Goal: Entertainment & Leisure: Consume media (video, audio)

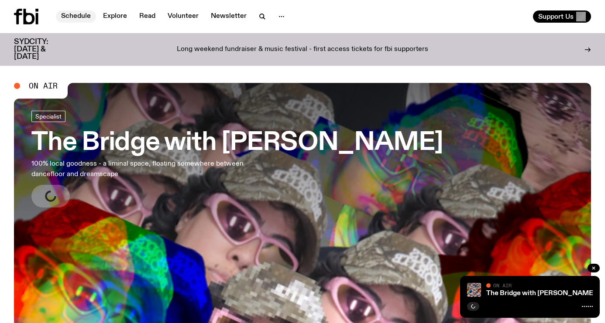
click at [78, 17] on link "Schedule" at bounding box center [76, 16] width 40 height 12
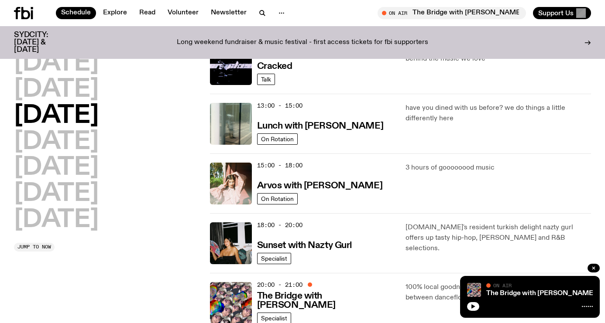
scroll to position [232, 0]
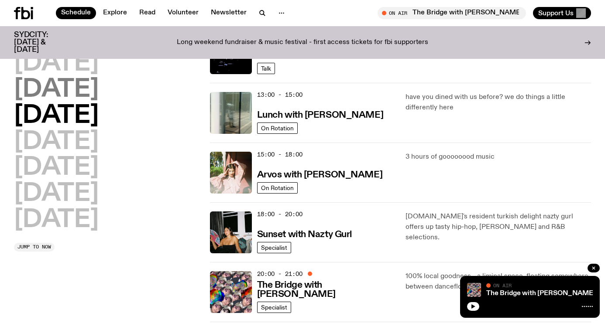
click at [82, 78] on h2 "Tuesday" at bounding box center [56, 90] width 85 height 24
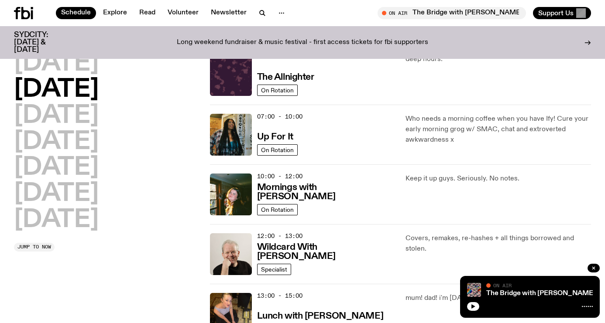
scroll to position [24, 0]
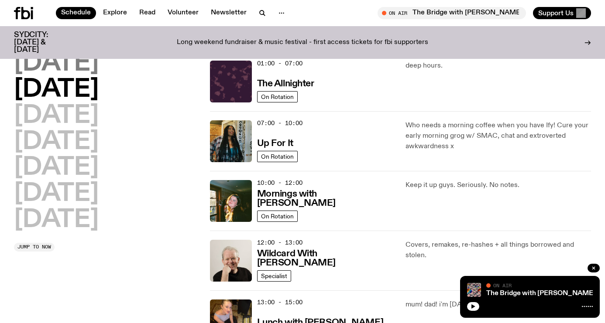
click at [76, 58] on h2 "Monday" at bounding box center [56, 63] width 85 height 24
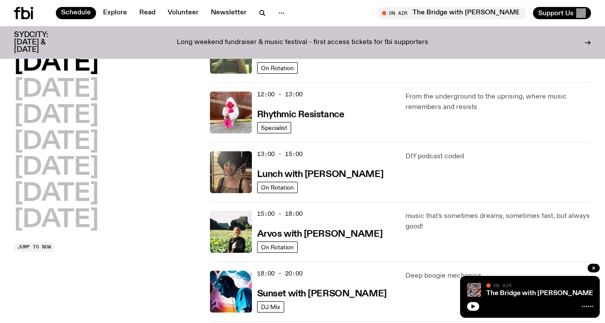
scroll to position [366, 0]
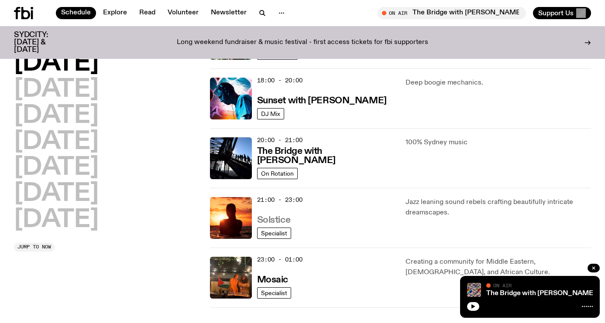
click at [271, 220] on h3 "Solstice" at bounding box center [273, 220] width 33 height 9
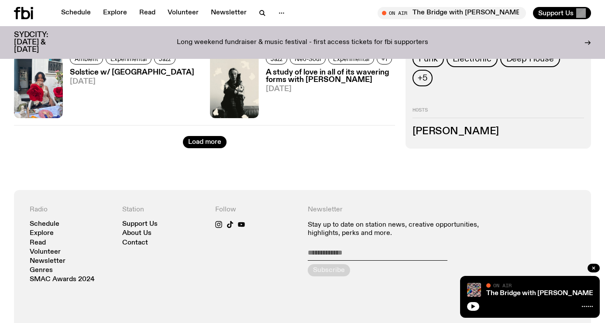
scroll to position [1478, 0]
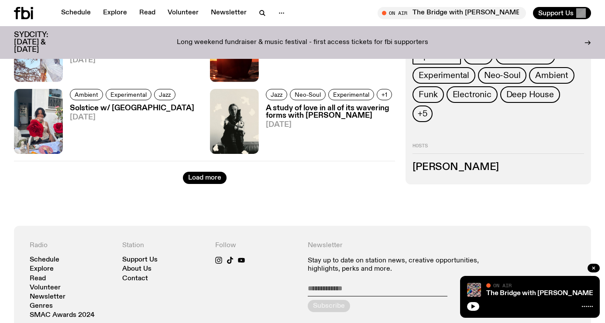
click at [216, 180] on button "Load more" at bounding box center [205, 178] width 44 height 12
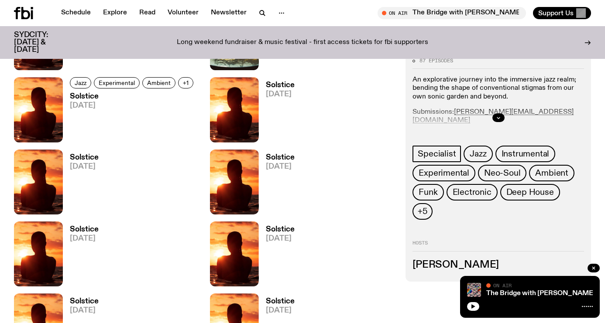
scroll to position [2314, 0]
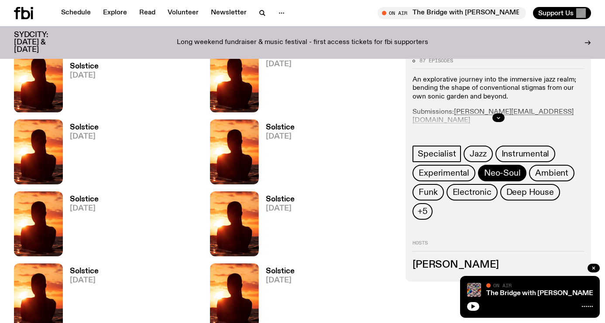
click at [491, 169] on span "Neo-Soul" at bounding box center [502, 174] width 36 height 10
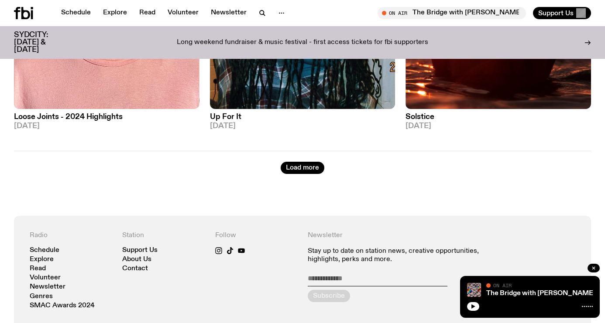
scroll to position [2373, 0]
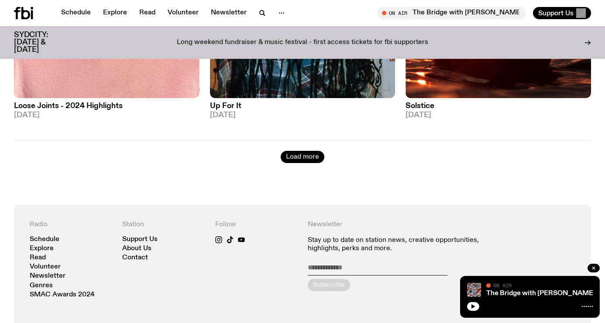
click at [306, 151] on button "Load more" at bounding box center [303, 157] width 44 height 12
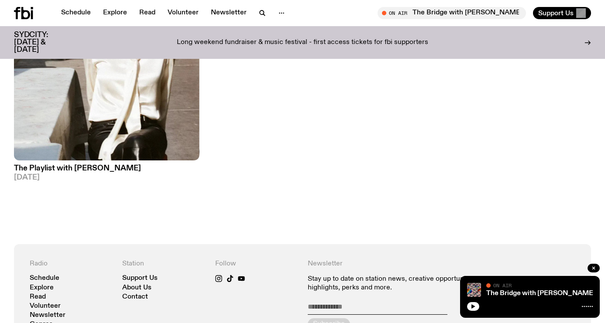
scroll to position [3504, 0]
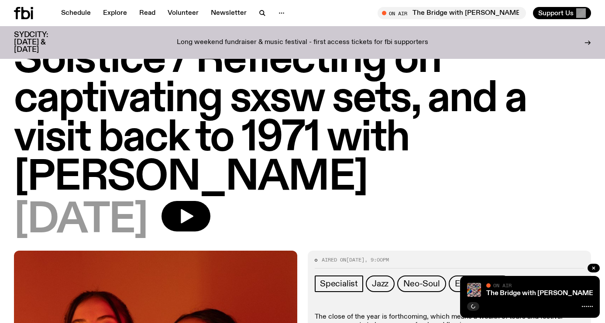
scroll to position [147, 0]
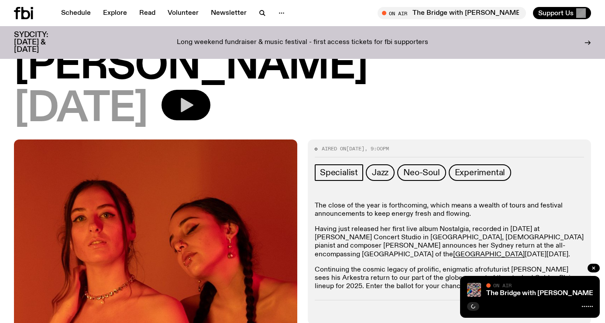
click at [193, 102] on icon "button" at bounding box center [187, 105] width 13 height 14
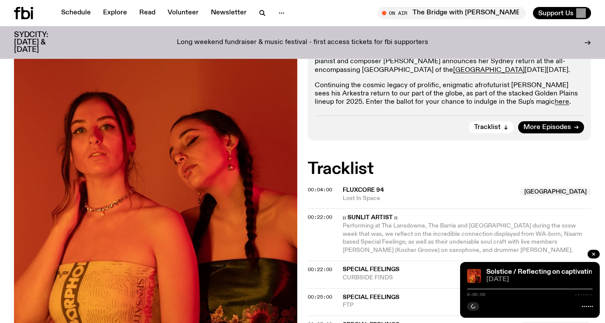
scroll to position [375, 0]
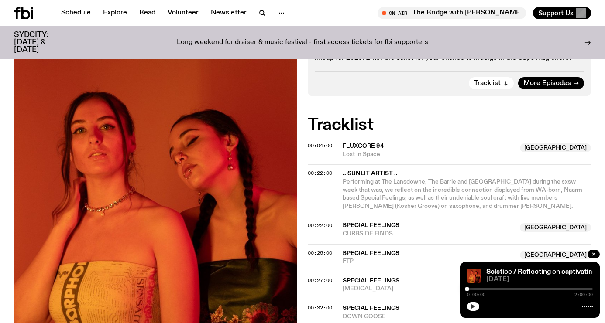
click at [478, 309] on div at bounding box center [530, 306] width 126 height 10
click at [472, 307] on icon "button" at bounding box center [473, 307] width 4 height 4
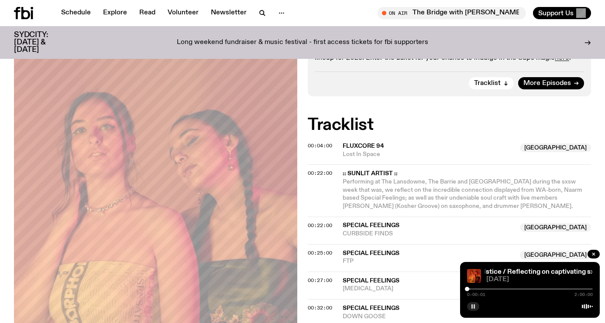
click at [471, 291] on div "0:00:01 2:00:00" at bounding box center [530, 292] width 126 height 10
click at [470, 290] on div at bounding box center [468, 289] width 4 height 4
click at [472, 290] on div at bounding box center [472, 289] width 4 height 4
click at [473, 290] on div at bounding box center [473, 289] width 4 height 4
click at [472, 290] on div at bounding box center [472, 289] width 4 height 4
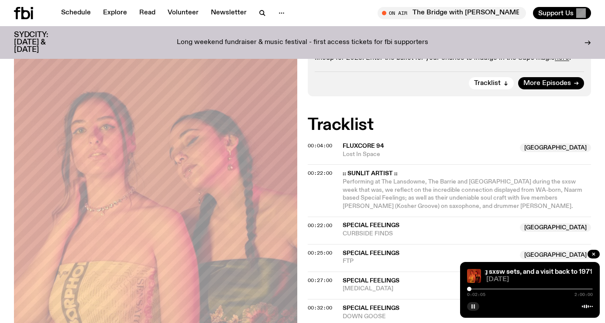
click at [469, 290] on div at bounding box center [469, 289] width 4 height 4
click at [474, 290] on div at bounding box center [530, 289] width 126 height 2
click at [476, 290] on div "0:06:40 2:00:00" at bounding box center [530, 292] width 126 height 10
click at [477, 288] on div "0:06:41 2:00:00" at bounding box center [530, 292] width 126 height 10
click at [477, 289] on div at bounding box center [530, 289] width 126 height 2
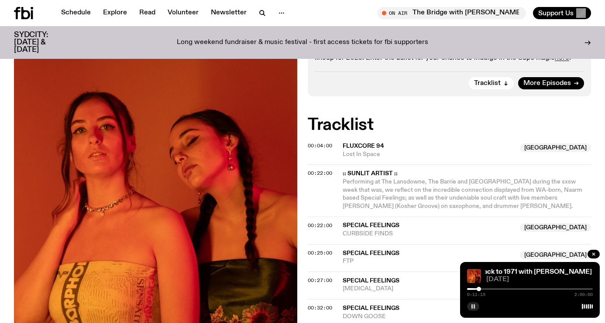
click at [479, 289] on div at bounding box center [479, 289] width 4 height 4
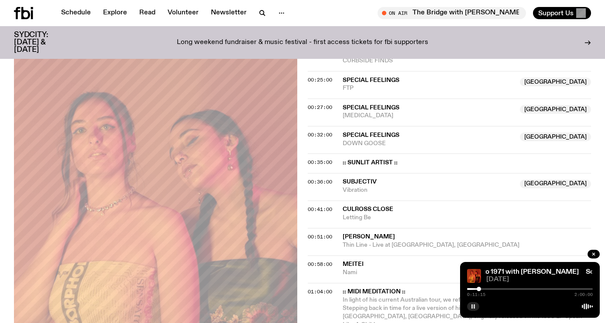
scroll to position [595, 0]
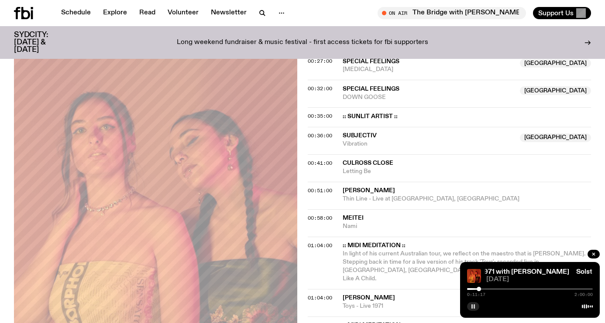
click at [473, 305] on icon "button" at bounding box center [472, 306] width 5 height 5
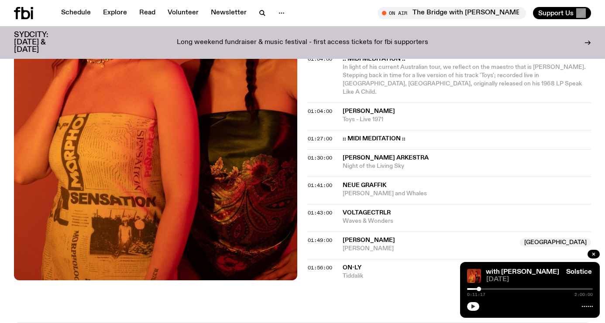
scroll to position [813, 0]
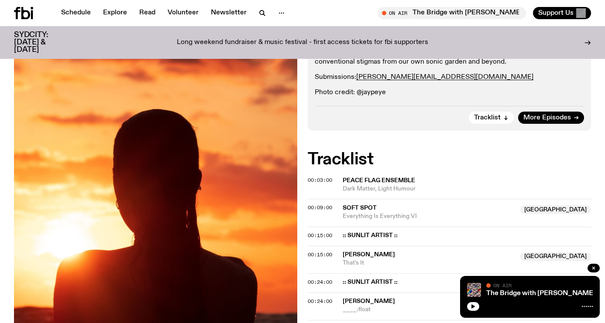
scroll to position [223, 0]
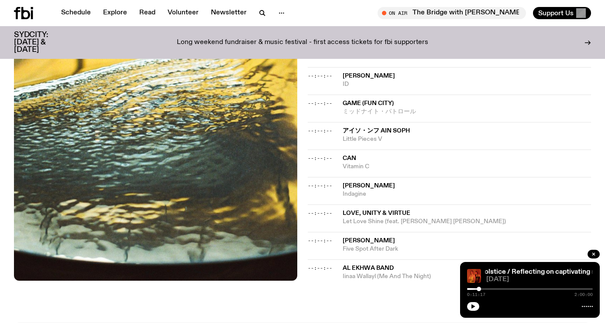
scroll to position [1234, 0]
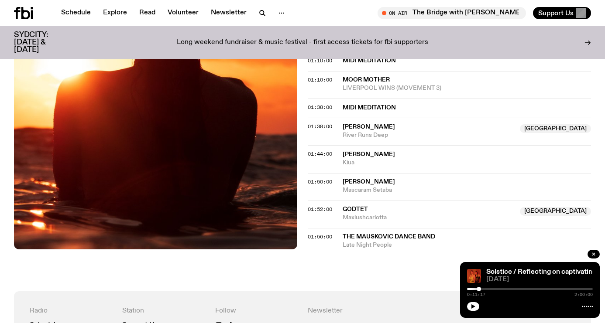
scroll to position [615, 0]
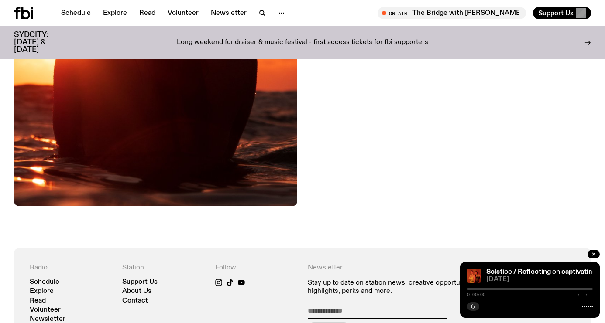
scroll to position [212, 0]
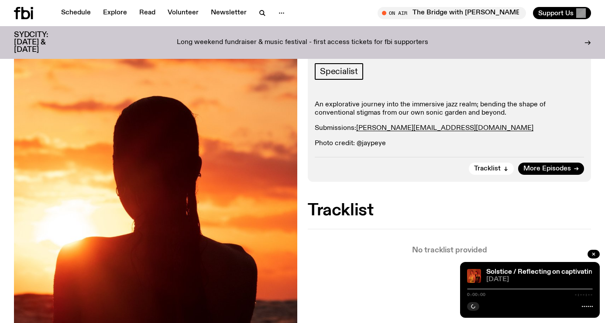
scroll to position [61, 0]
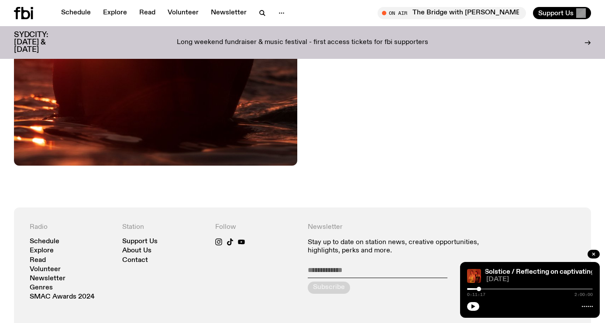
scroll to position [143, 0]
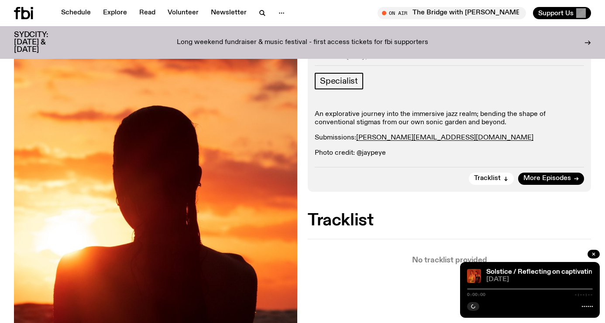
scroll to position [151, 0]
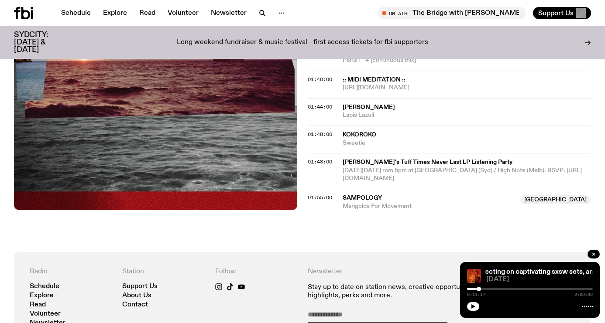
scroll to position [948, 0]
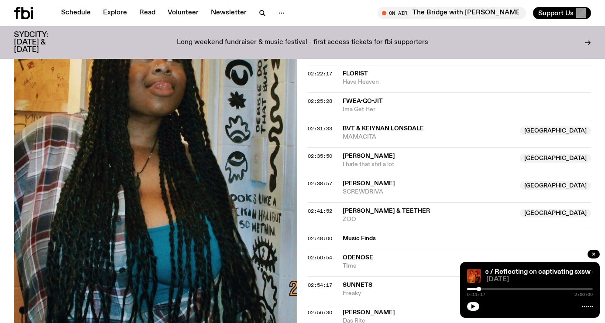
scroll to position [1000, 0]
